Goal: Task Accomplishment & Management: Manage account settings

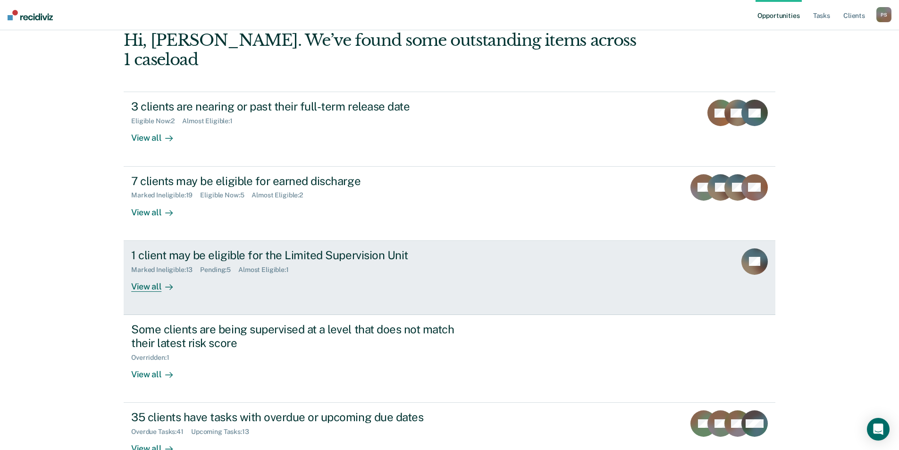
scroll to position [69, 0]
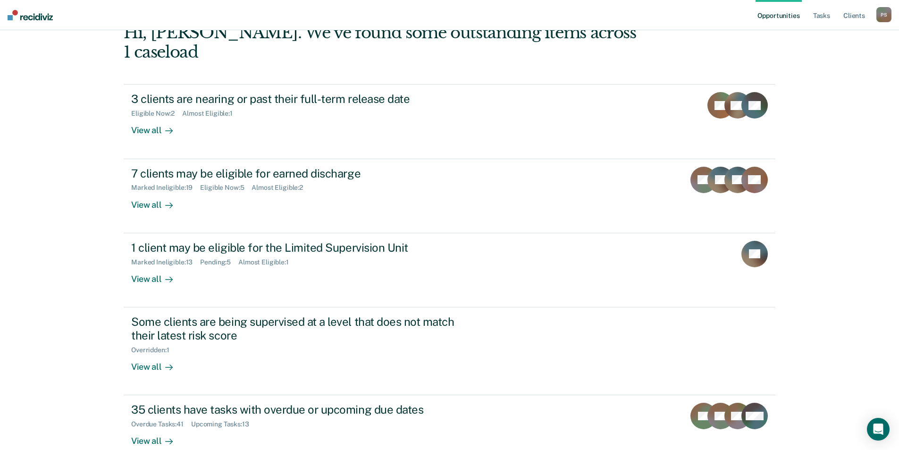
click at [800, 20] on link "Opportunities" at bounding box center [778, 15] width 46 height 30
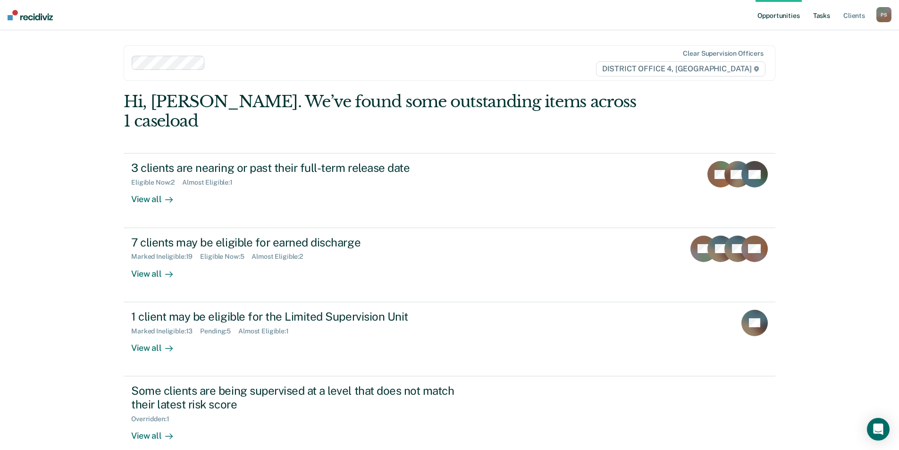
click at [820, 23] on link "Tasks" at bounding box center [821, 15] width 21 height 30
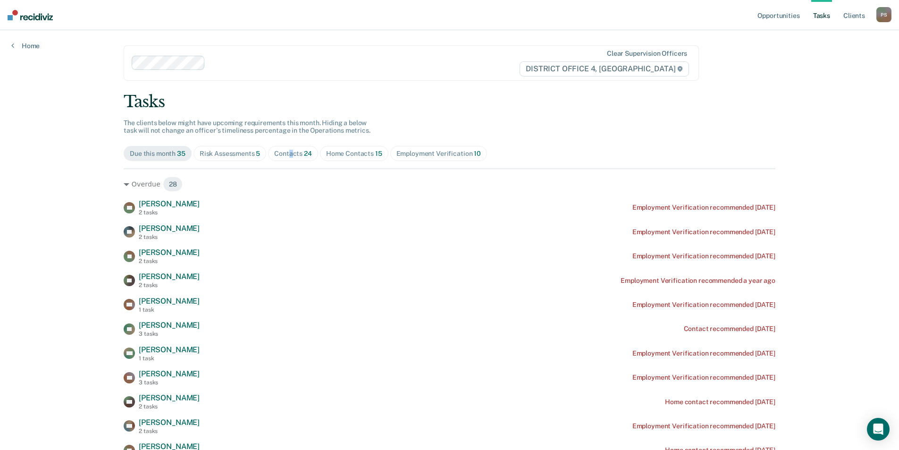
click at [288, 150] on div "Contacts 24" at bounding box center [293, 154] width 38 height 8
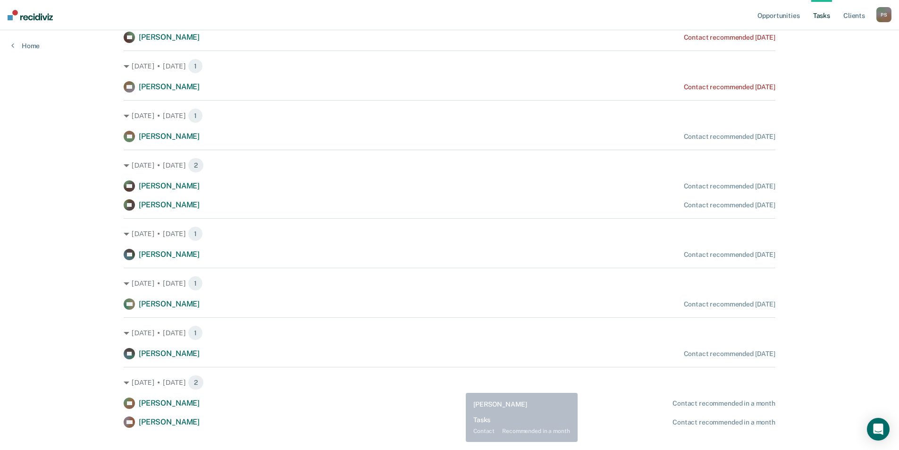
scroll to position [846, 0]
